Goal: Task Accomplishment & Management: Complete application form

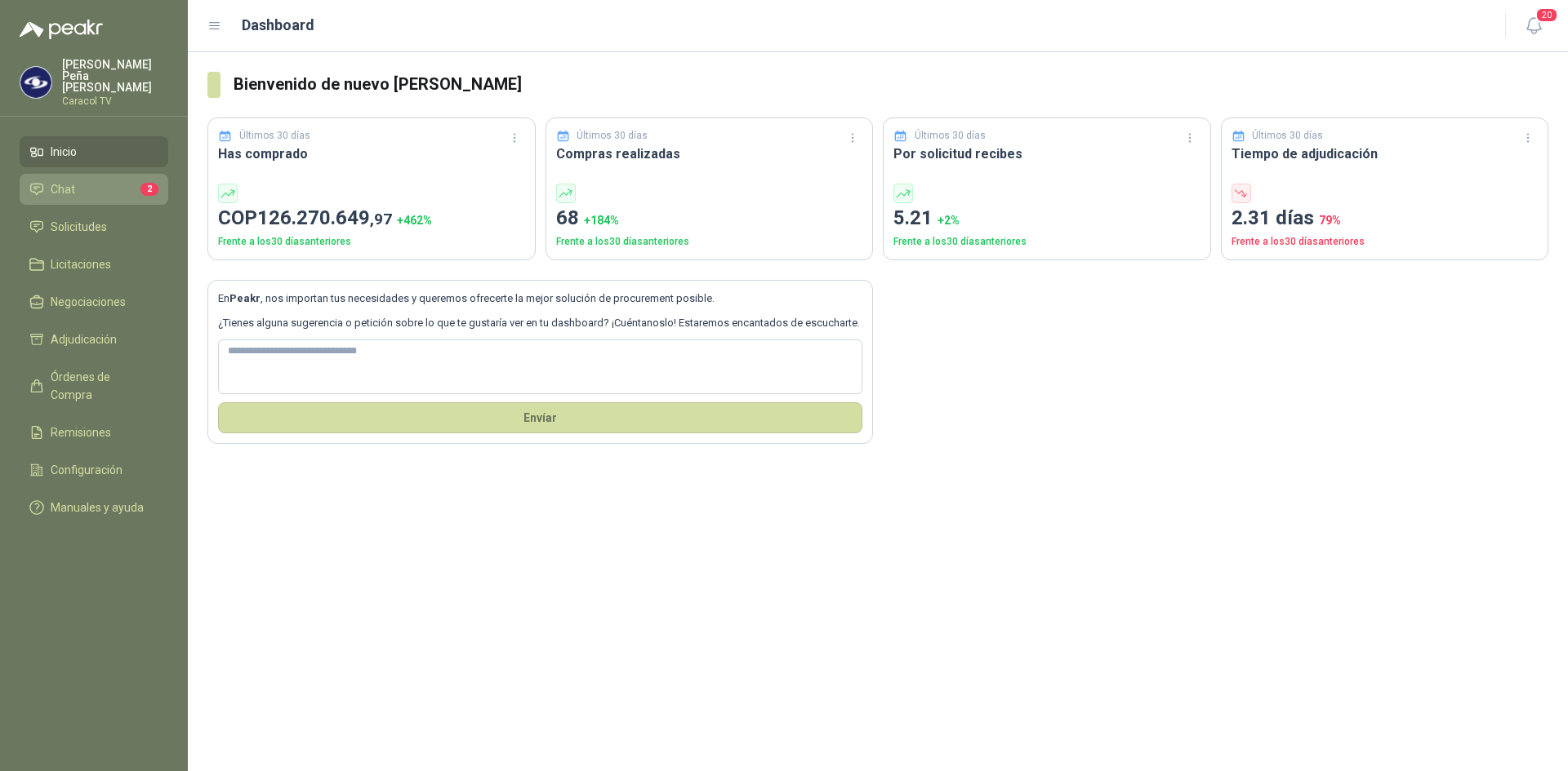
click at [75, 180] on li "Chat 2" at bounding box center [94, 189] width 129 height 18
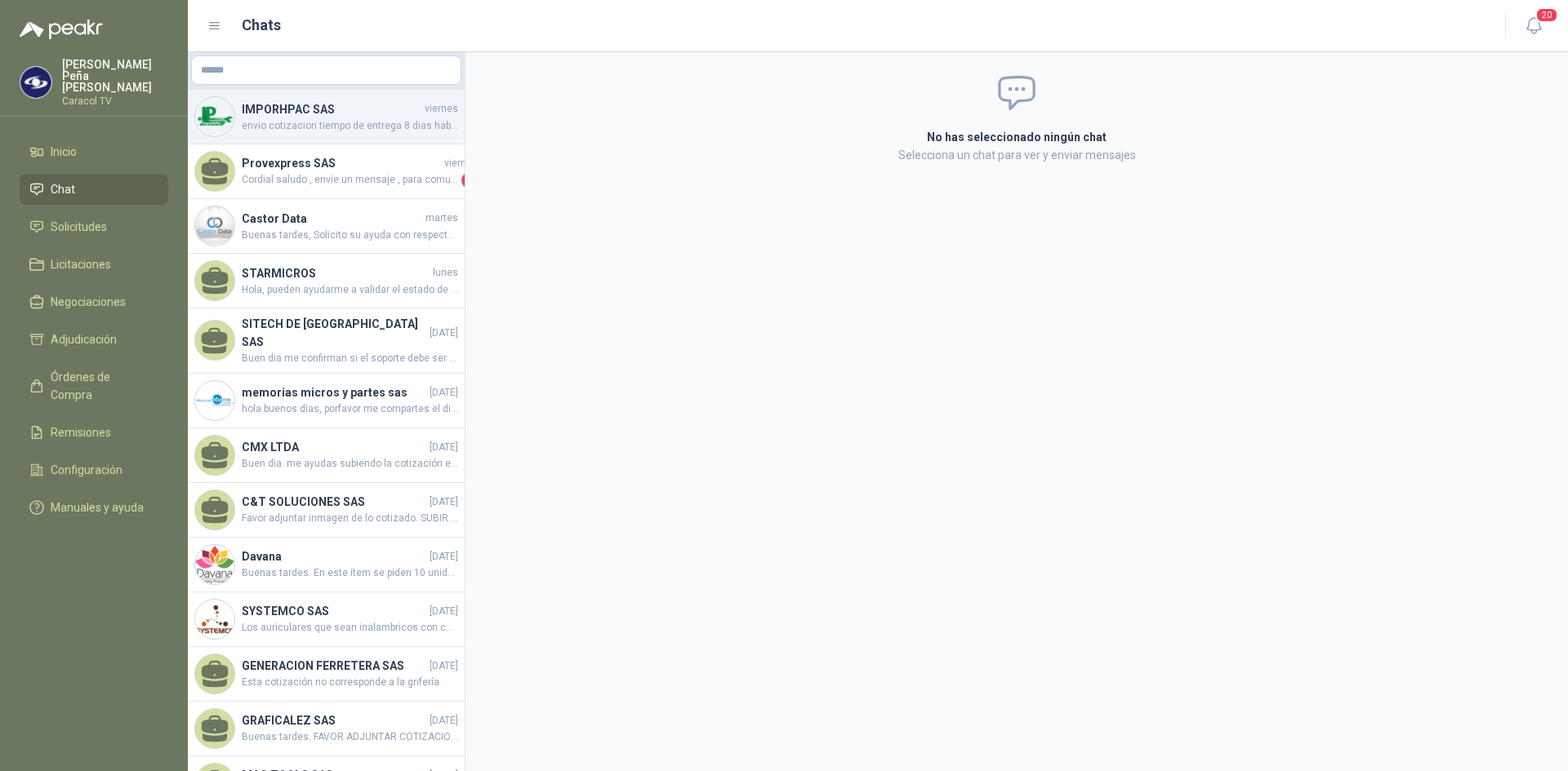
click at [323, 110] on h4 "IMPORHPAC SAS" at bounding box center [332, 109] width 179 height 18
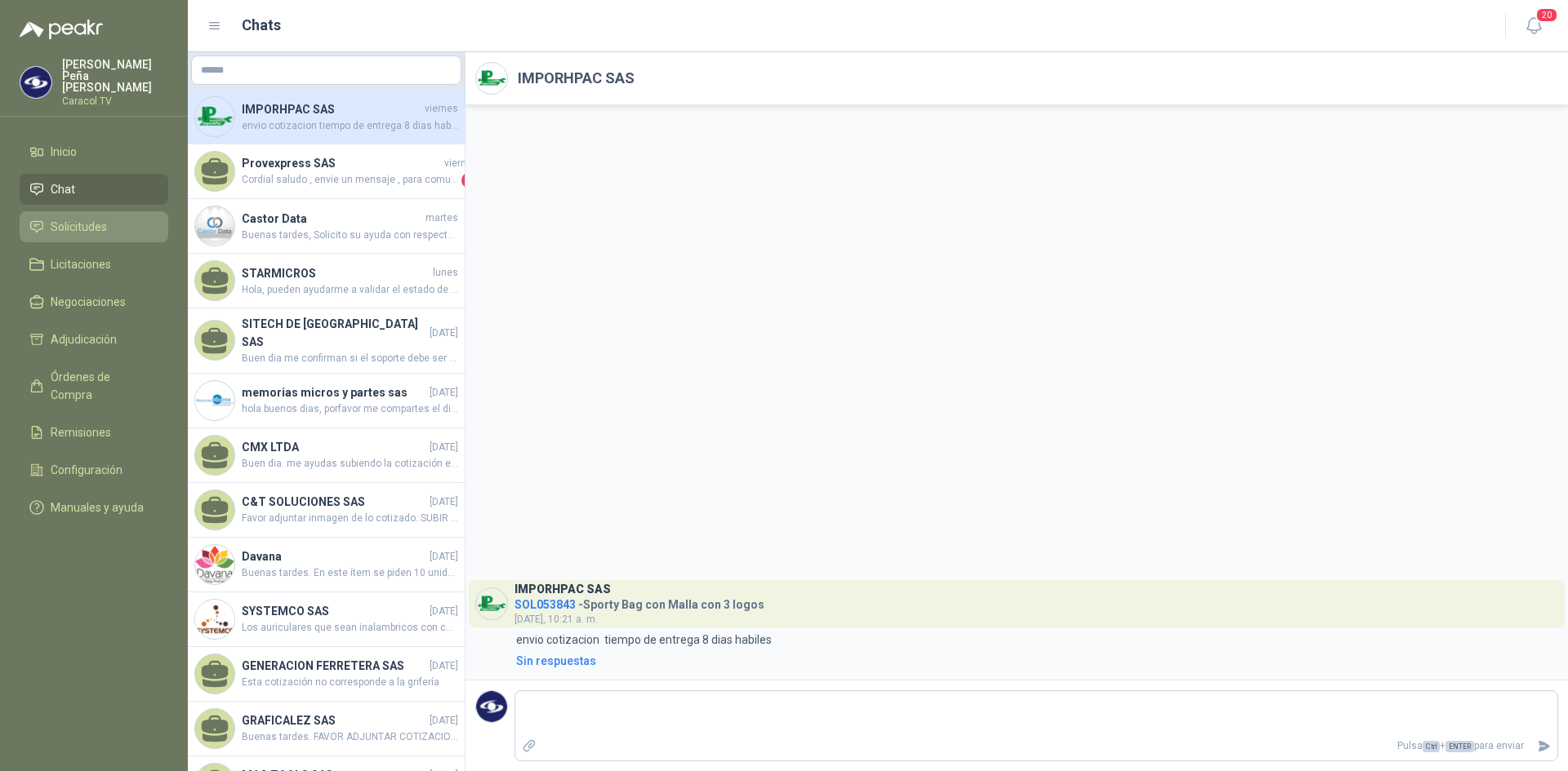
click at [83, 218] on span "Solicitudes" at bounding box center [78, 227] width 56 height 18
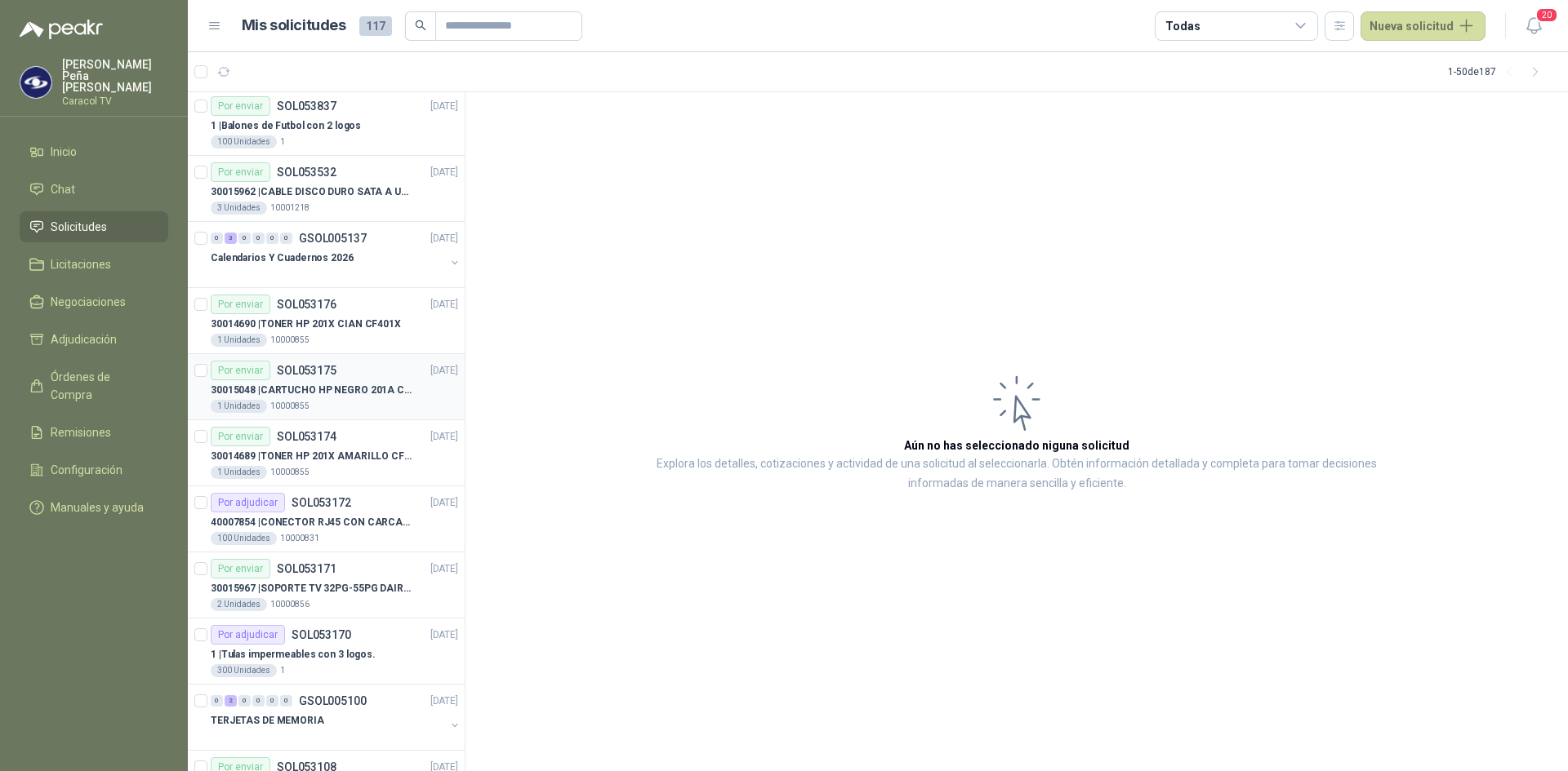
scroll to position [163, 0]
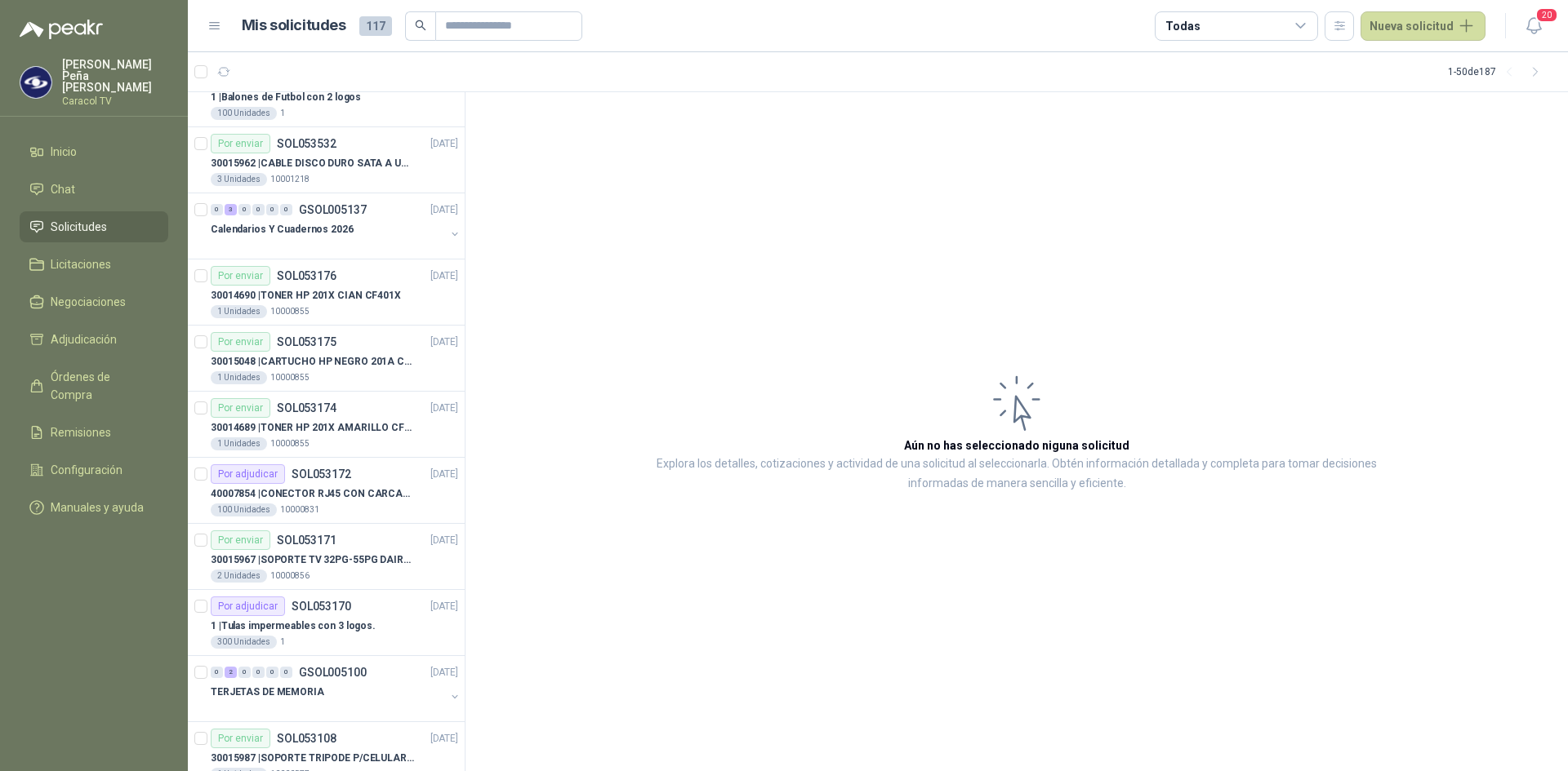
click at [1290, 23] on div "Todas" at bounding box center [1236, 26] width 163 height 30
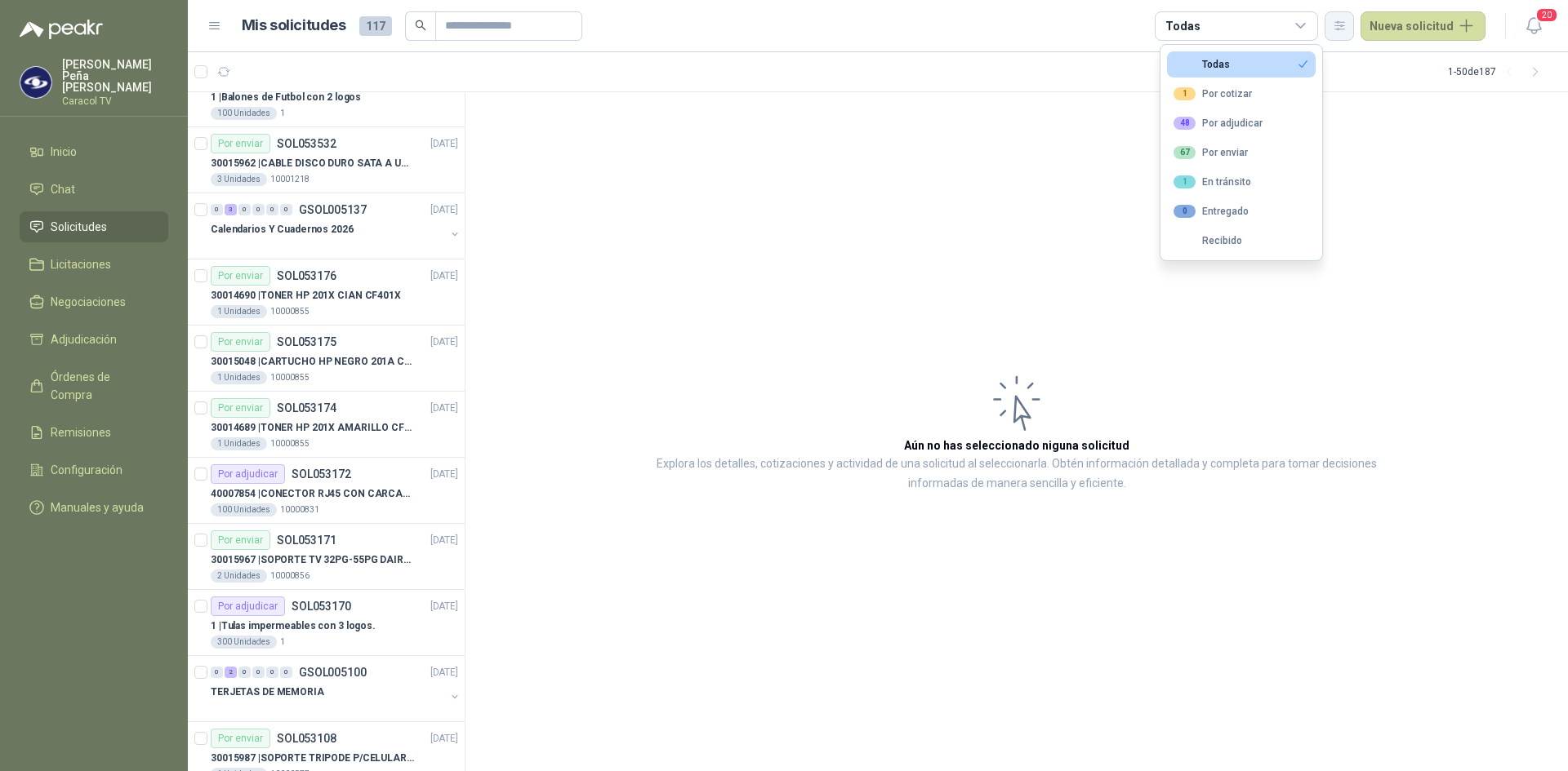
click at [1334, 23] on button "button" at bounding box center [1339, 26] width 30 height 30
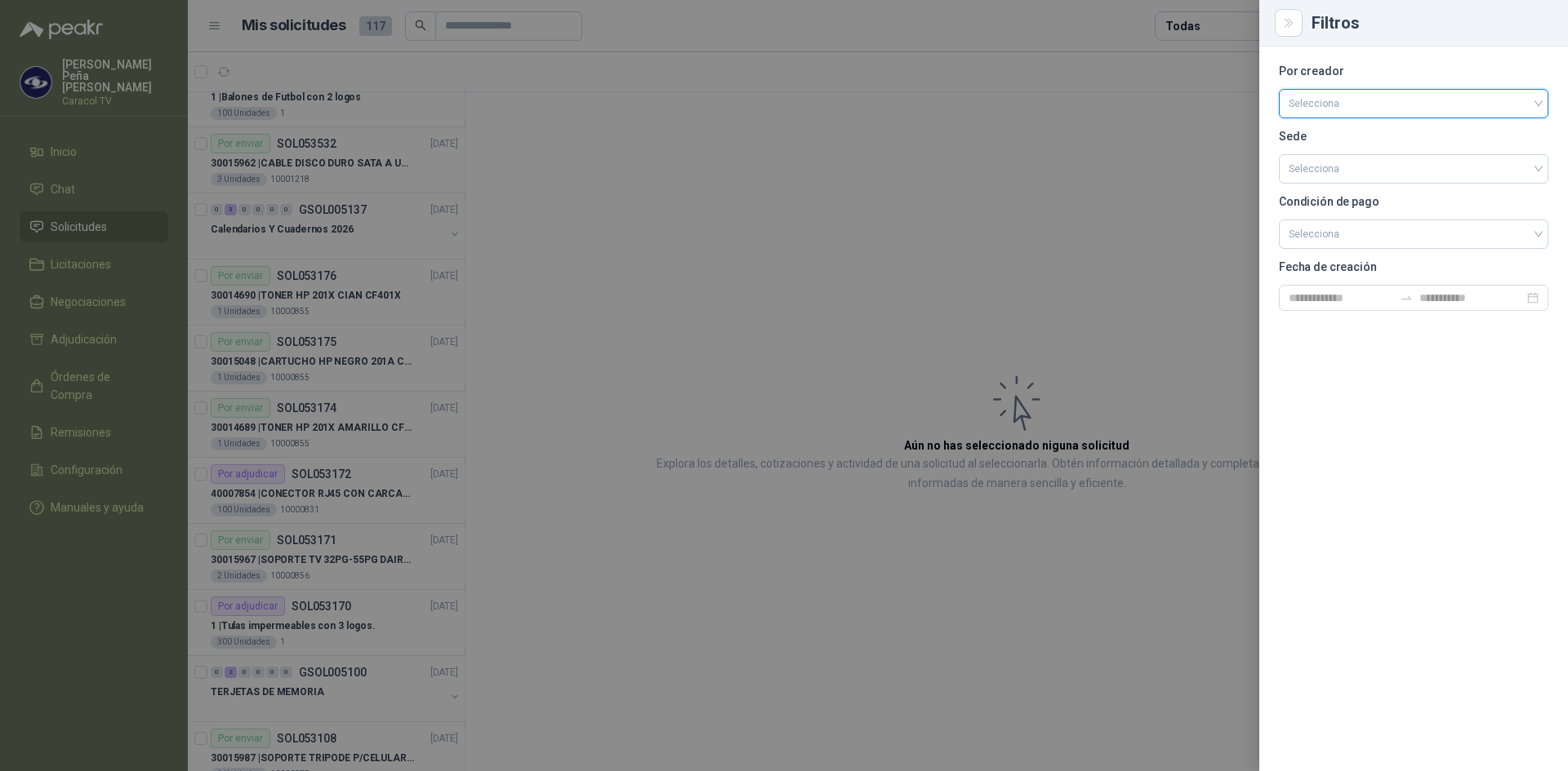
click at [1324, 106] on input "search" at bounding box center [1413, 101] width 250 height 24
click at [1338, 262] on div "[PERSON_NAME]" at bounding box center [1414, 269] width 244 height 18
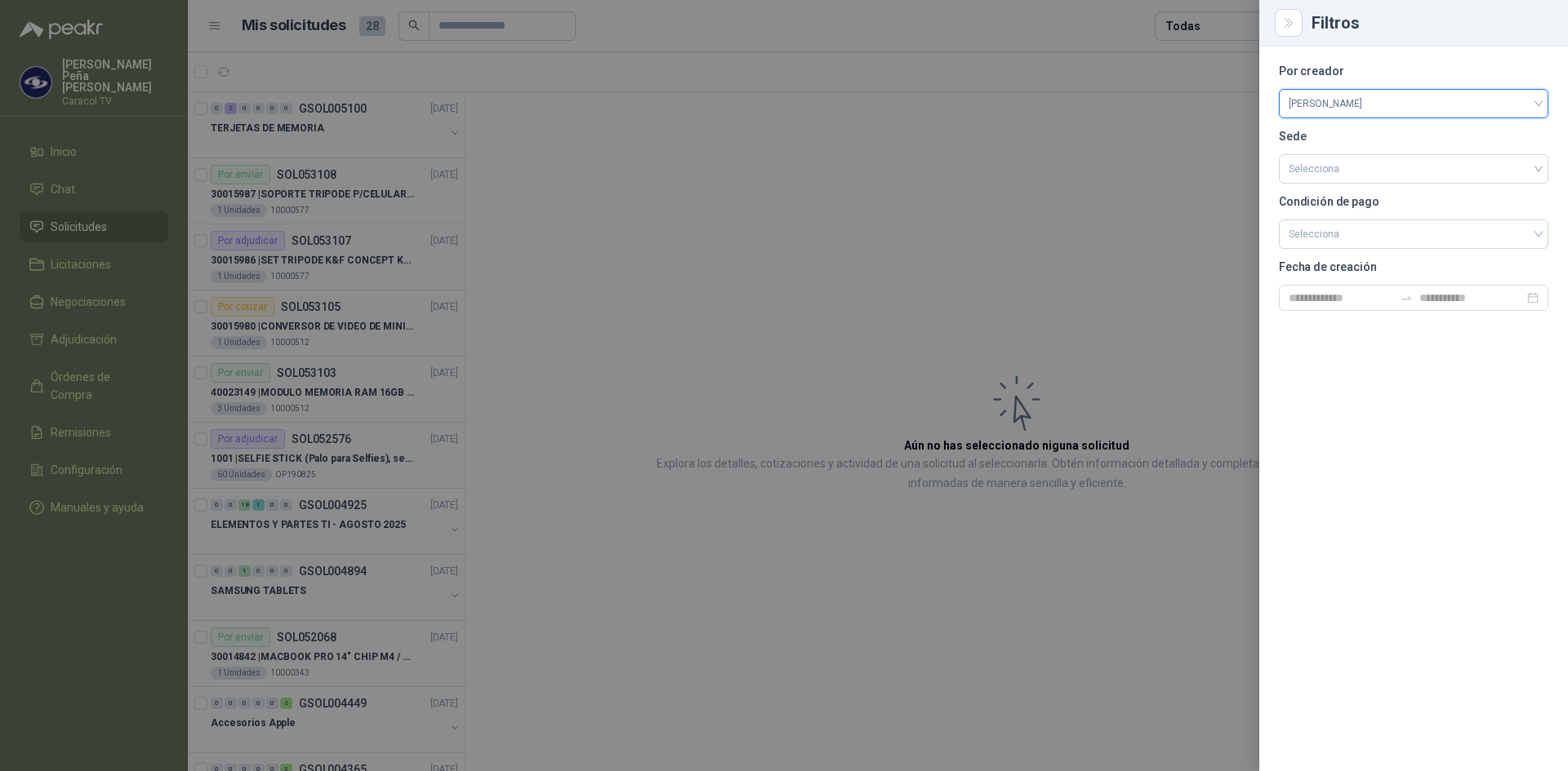
click at [1083, 155] on div at bounding box center [784, 385] width 1568 height 771
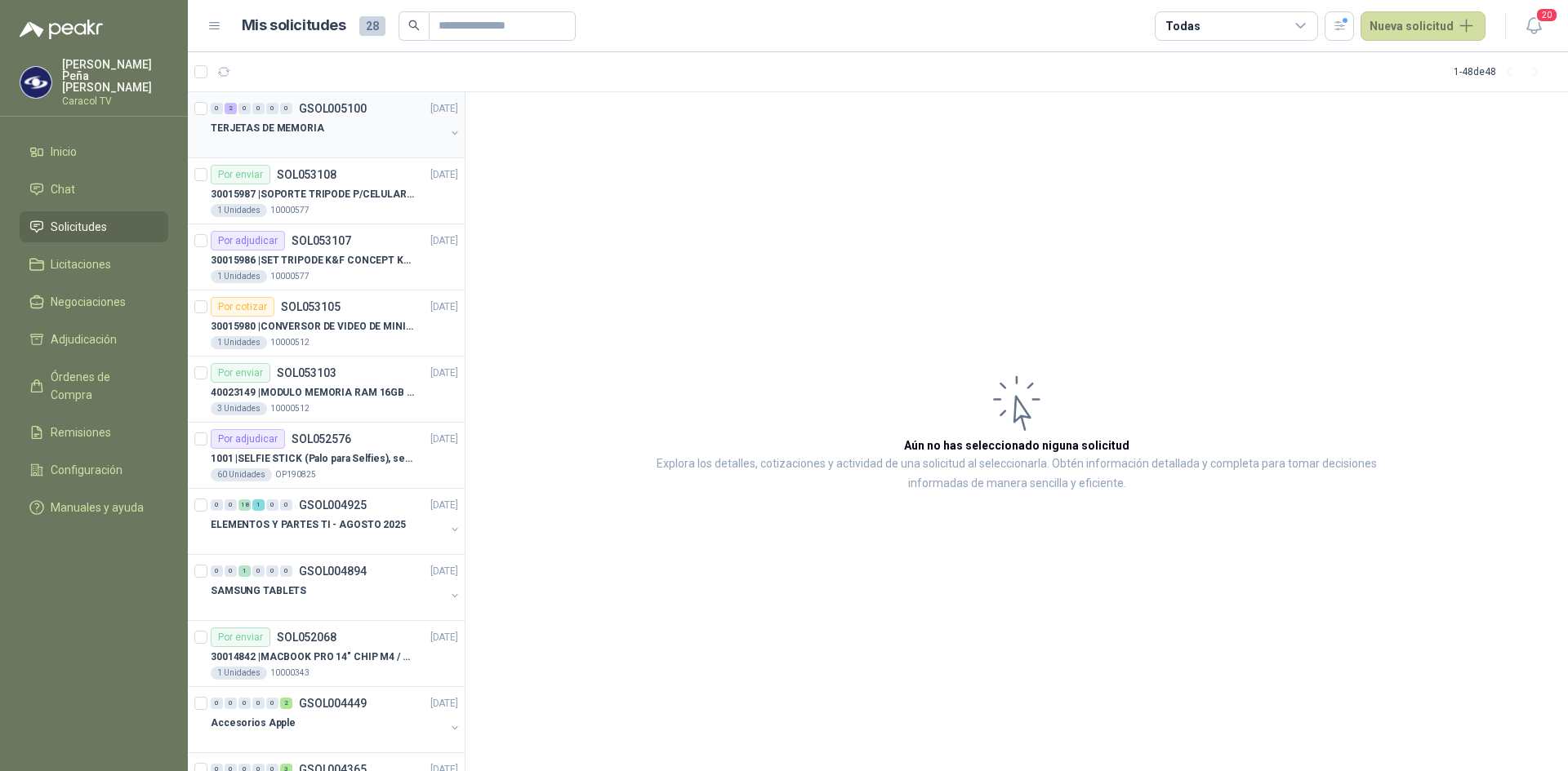
click at [278, 128] on p "TERJETAS DE MEMORIA" at bounding box center [267, 128] width 114 height 15
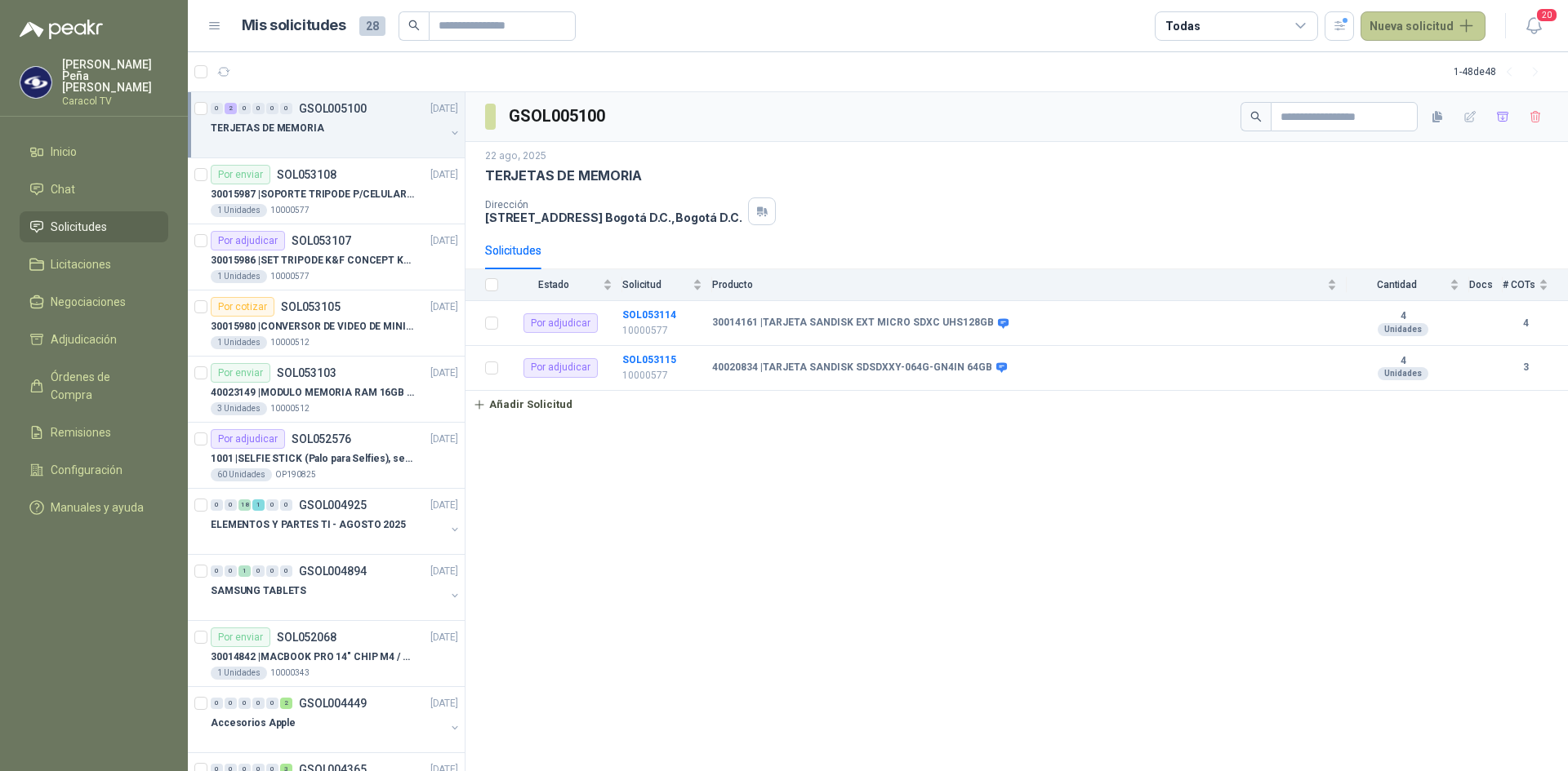
click at [1391, 39] on button "Nueva solicitud" at bounding box center [1422, 26] width 125 height 30
click at [1416, 60] on link "Solicitud" at bounding box center [1442, 65] width 139 height 29
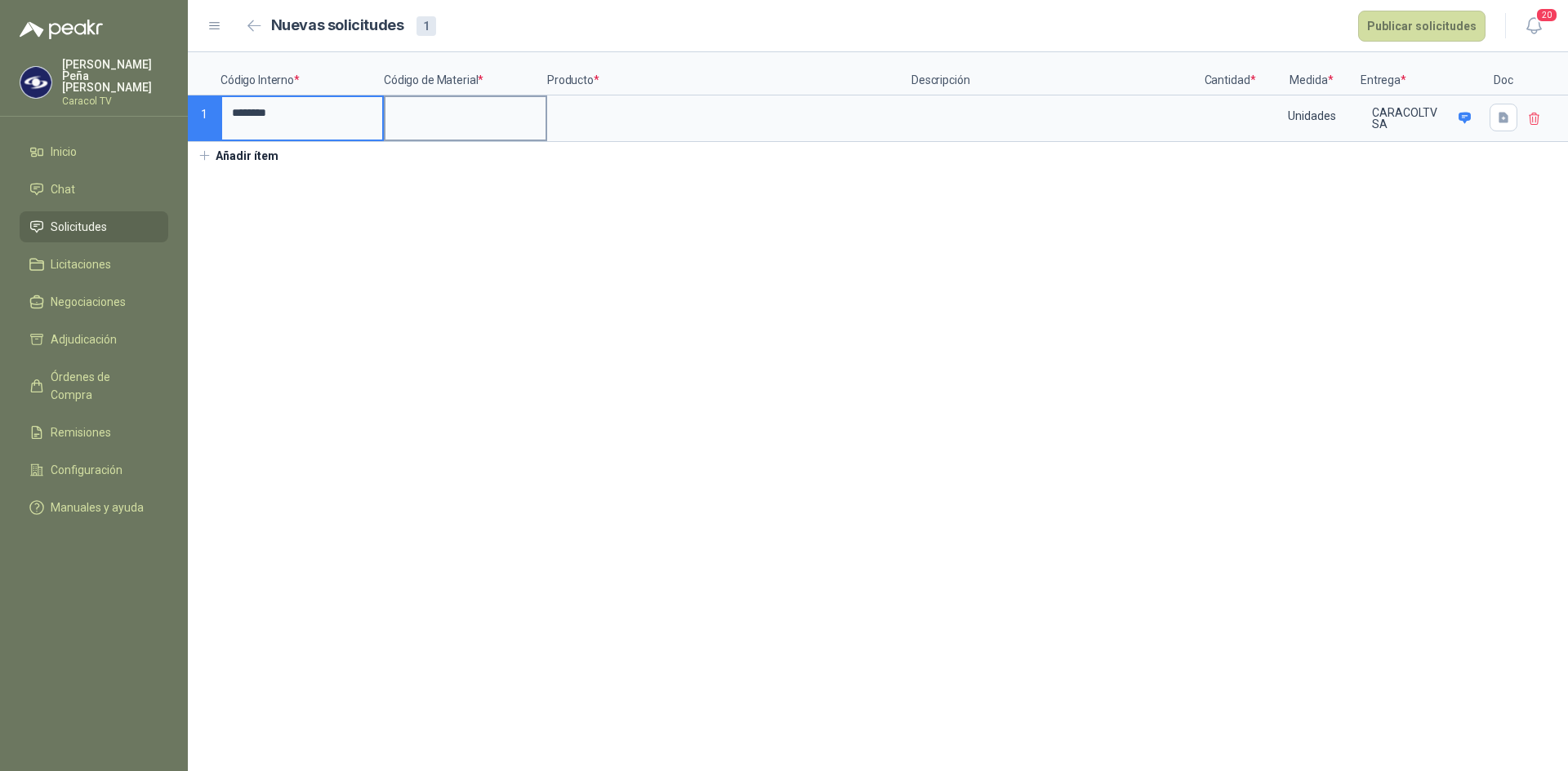
click at [436, 107] on input at bounding box center [465, 113] width 160 height 32
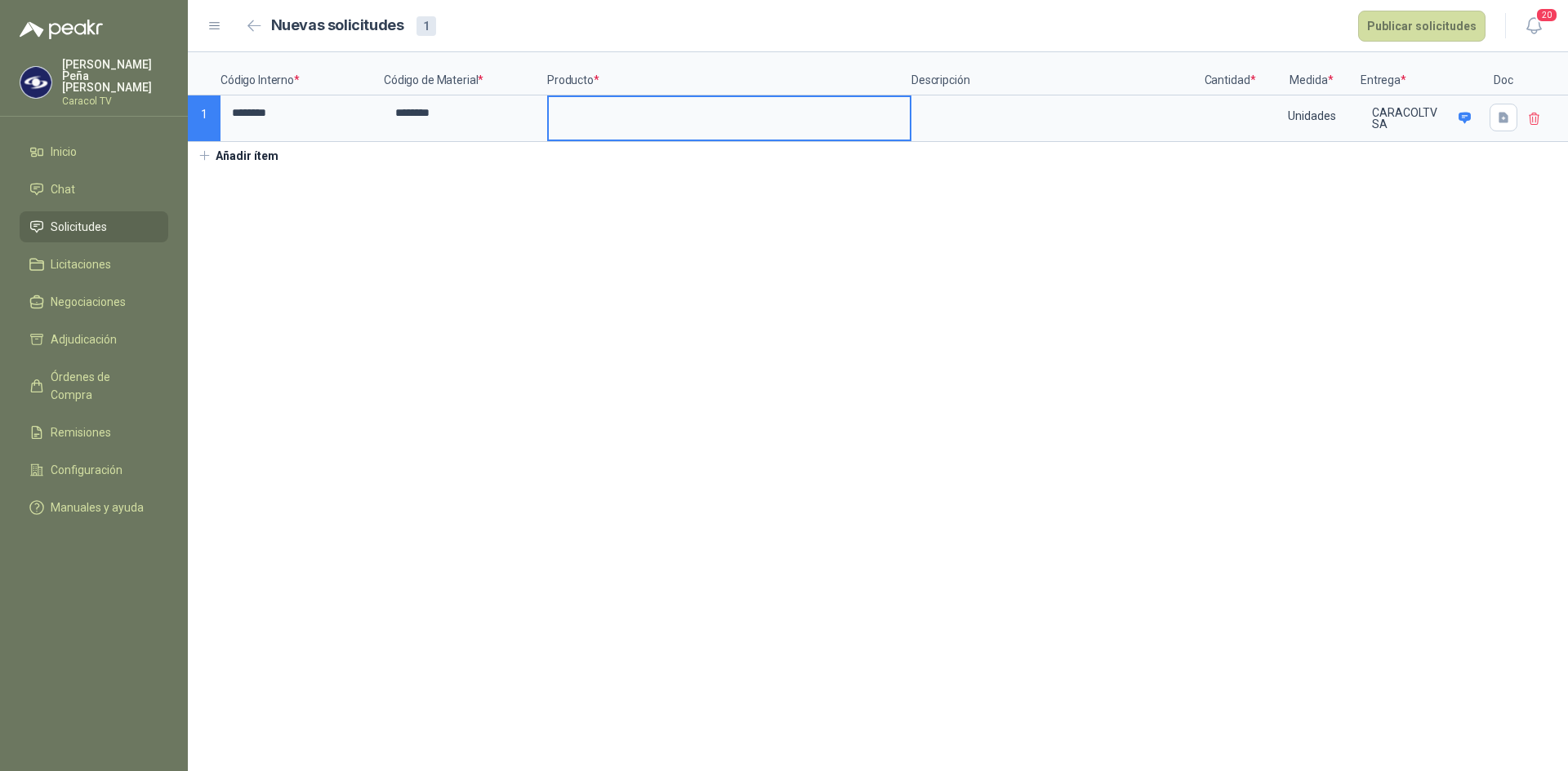
click at [626, 121] on input at bounding box center [728, 113] width 361 height 32
click at [952, 109] on textarea at bounding box center [1054, 116] width 282 height 38
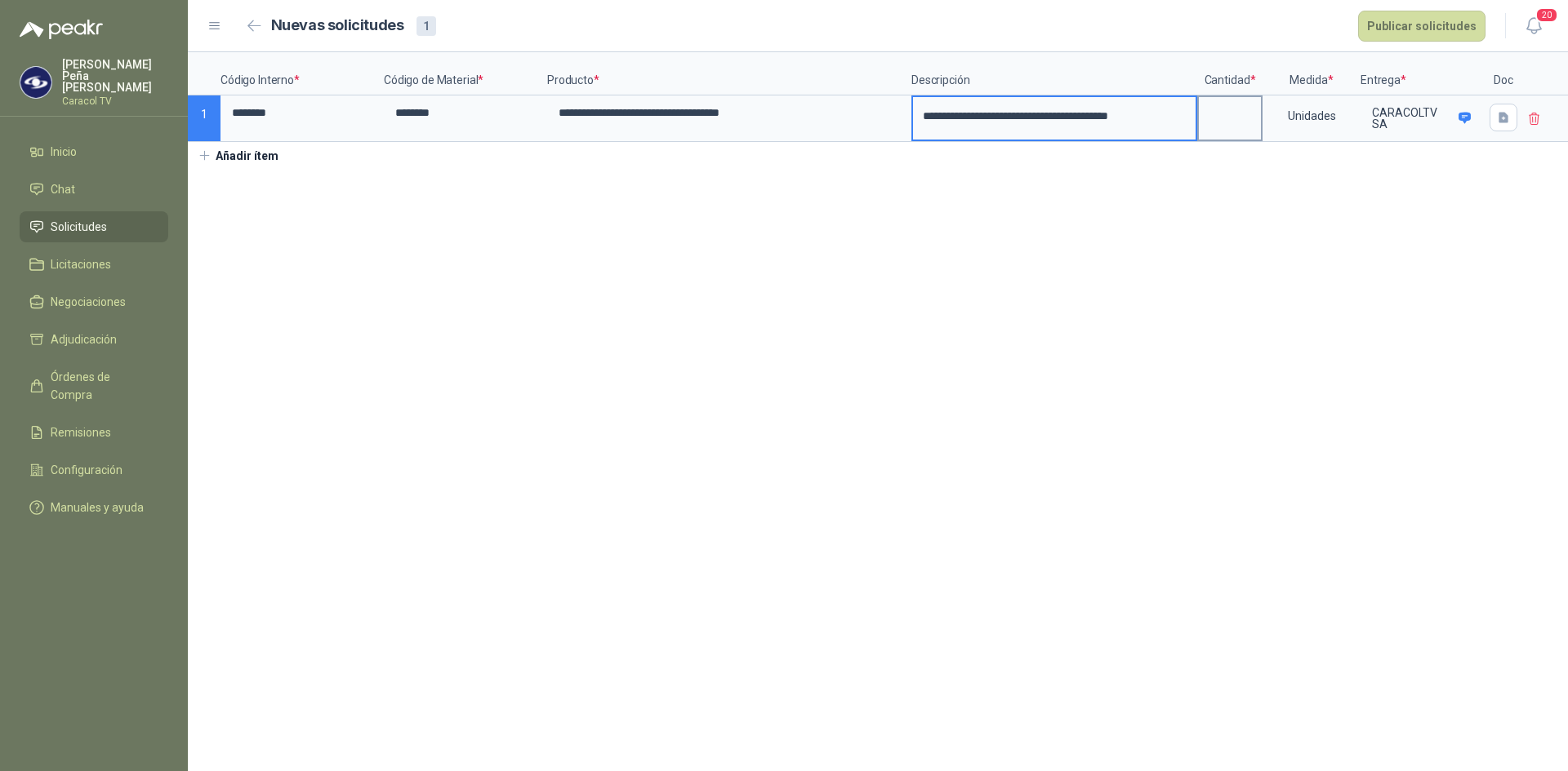
click at [1240, 115] on input at bounding box center [1229, 113] width 62 height 32
type input "*"
click at [1426, 21] on button "Publicar solicitudes" at bounding box center [1421, 26] width 127 height 31
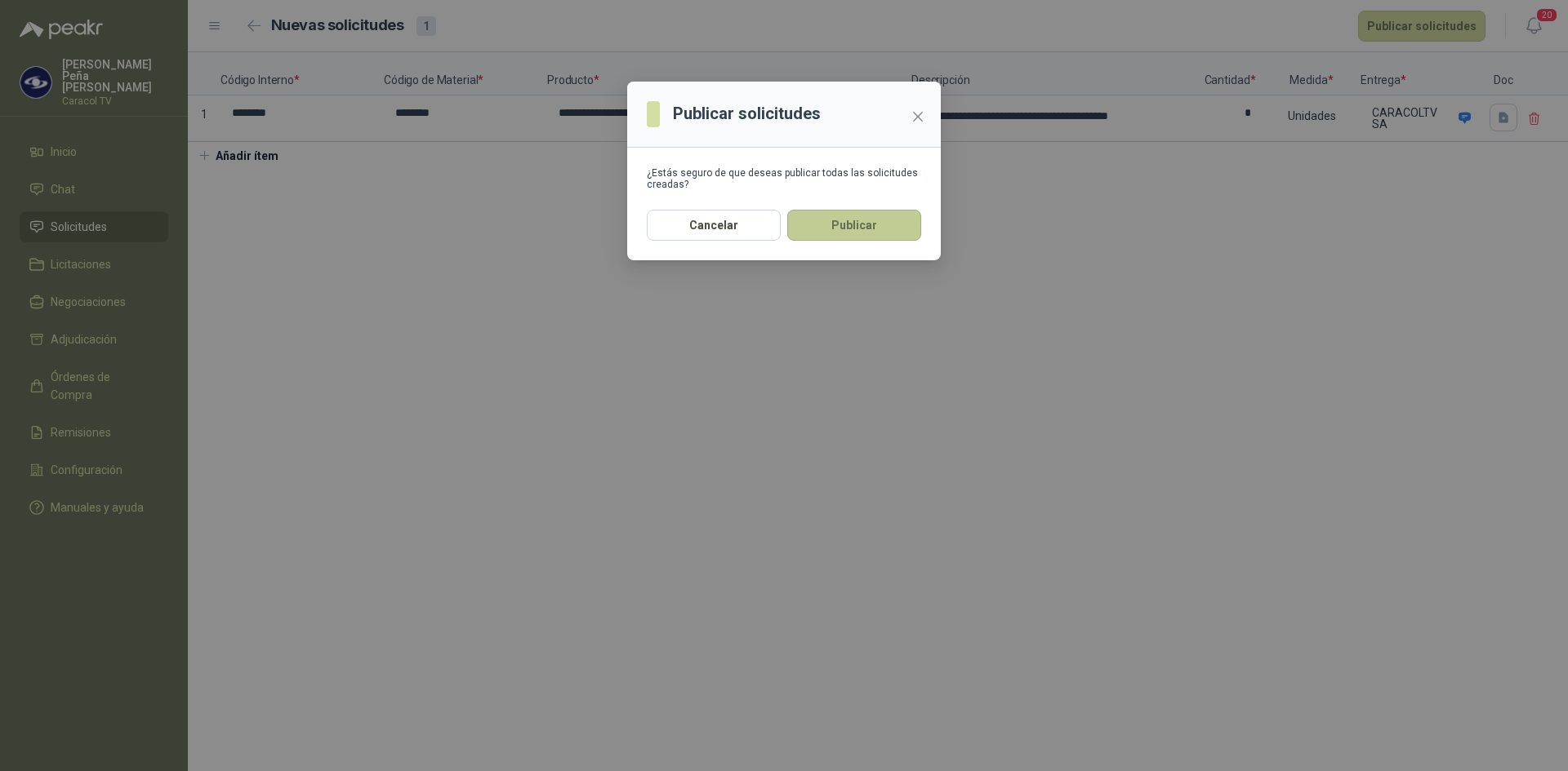
click at [815, 218] on button "Publicar" at bounding box center [853, 225] width 134 height 31
